Goal: Use online tool/utility: Use online tool/utility

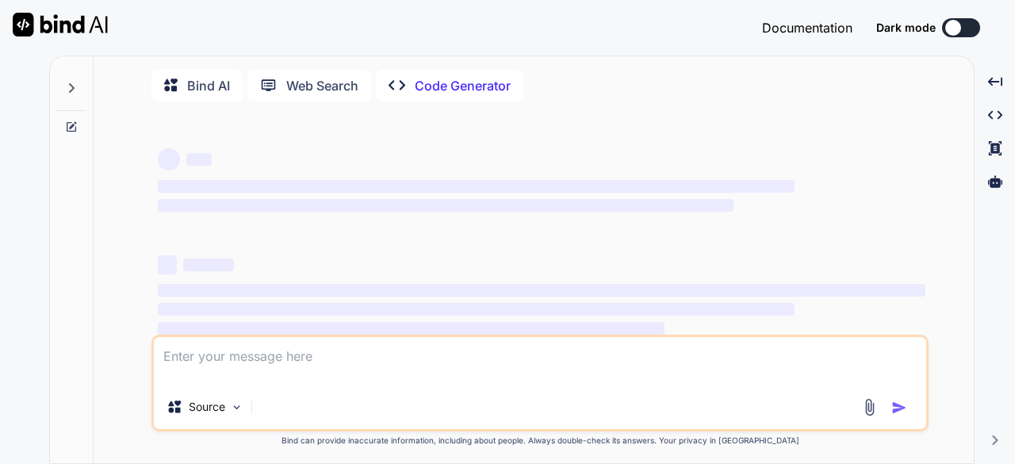
scroll to position [59, 0]
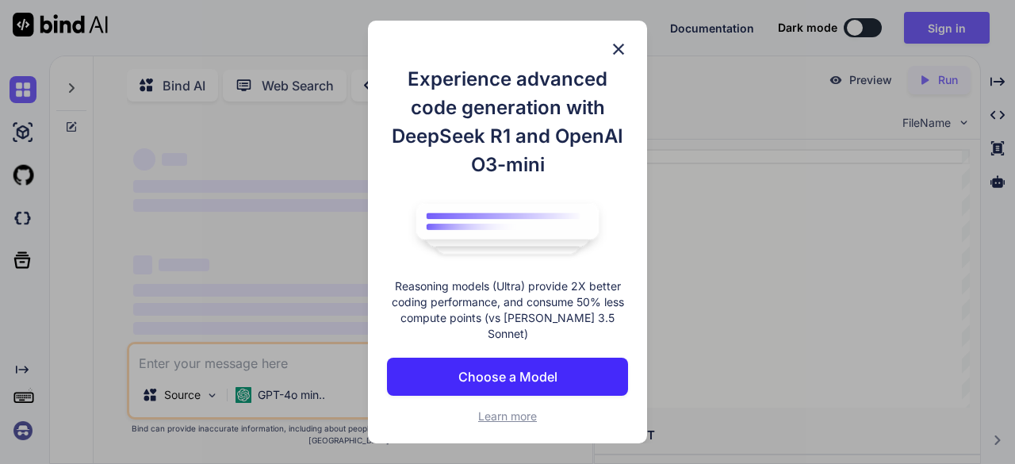
click at [623, 56] on img at bounding box center [618, 49] width 19 height 19
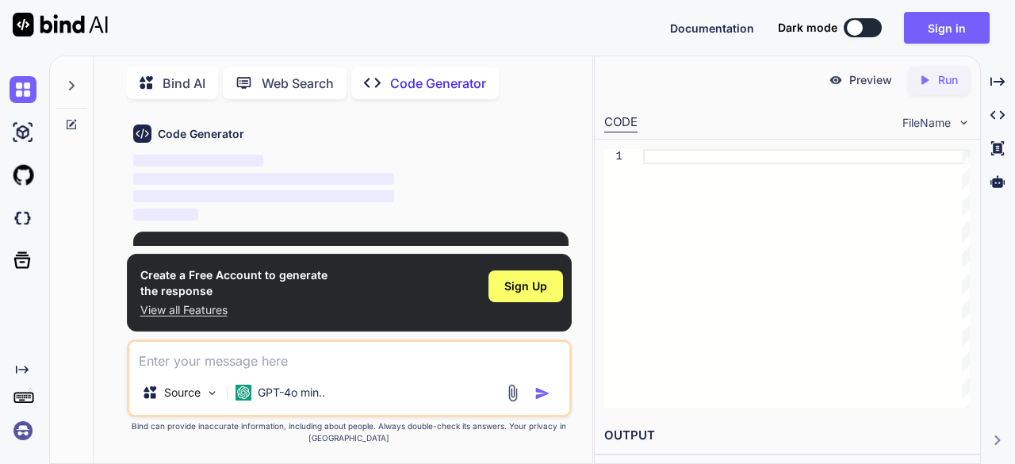
scroll to position [72, 0]
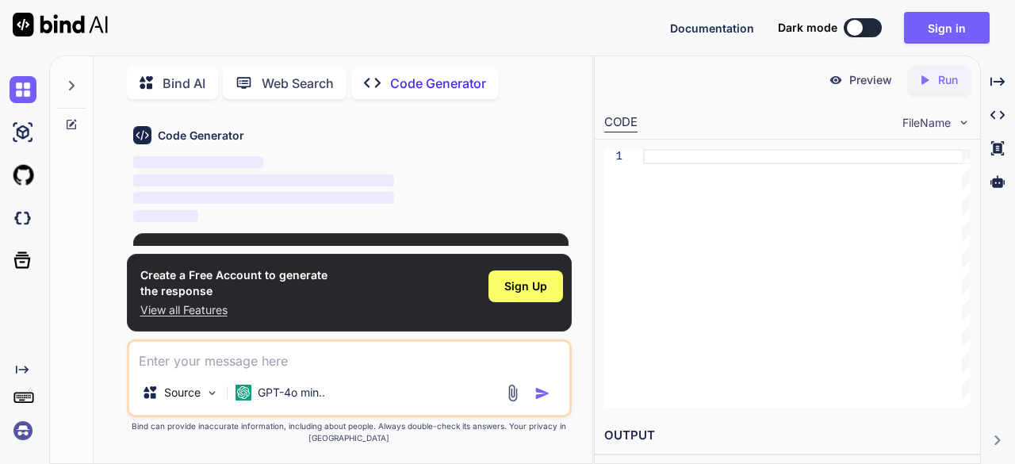
click at [270, 201] on span "‌" at bounding box center [264, 198] width 262 height 12
type textarea "x"
